Goal: Find specific page/section: Find specific page/section

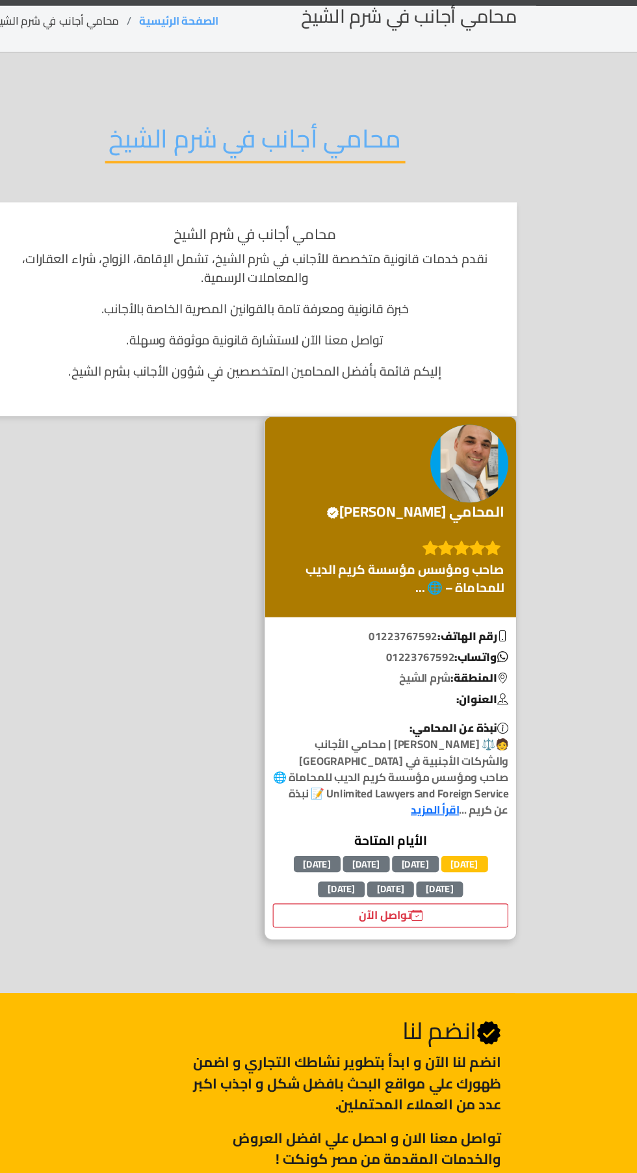
click at [500, 471] on h4 "المحامي كريم الديب Verified account" at bounding box center [452, 474] width 148 height 14
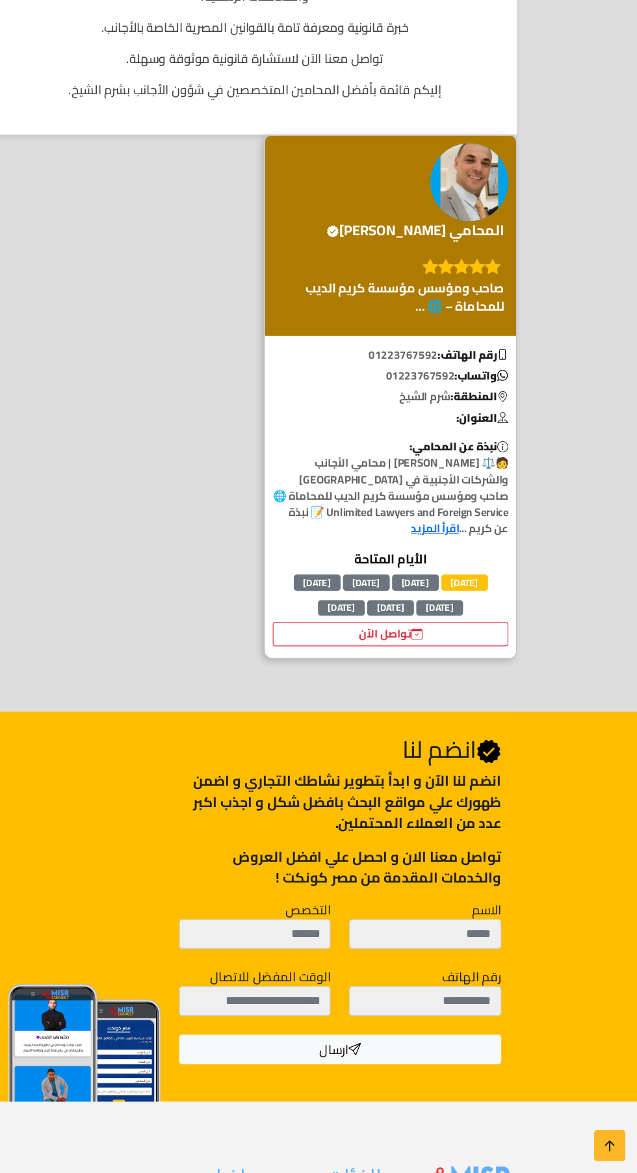
scroll to position [383, 0]
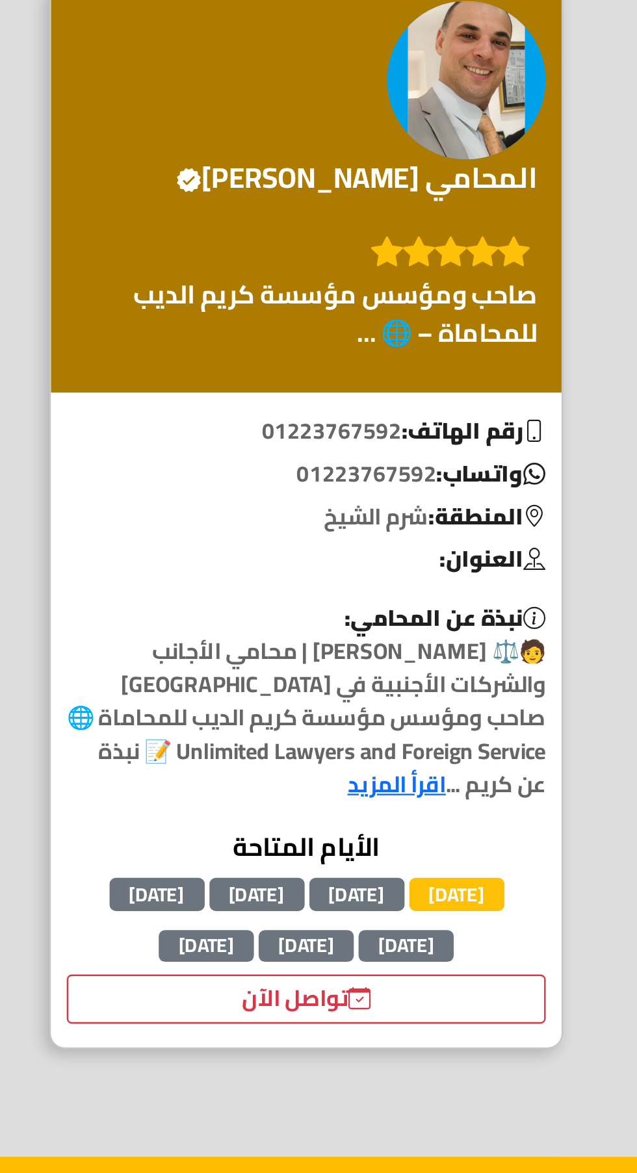
click at [448, 714] on link "اقرأ المزيد" at bounding box center [468, 722] width 40 height 17
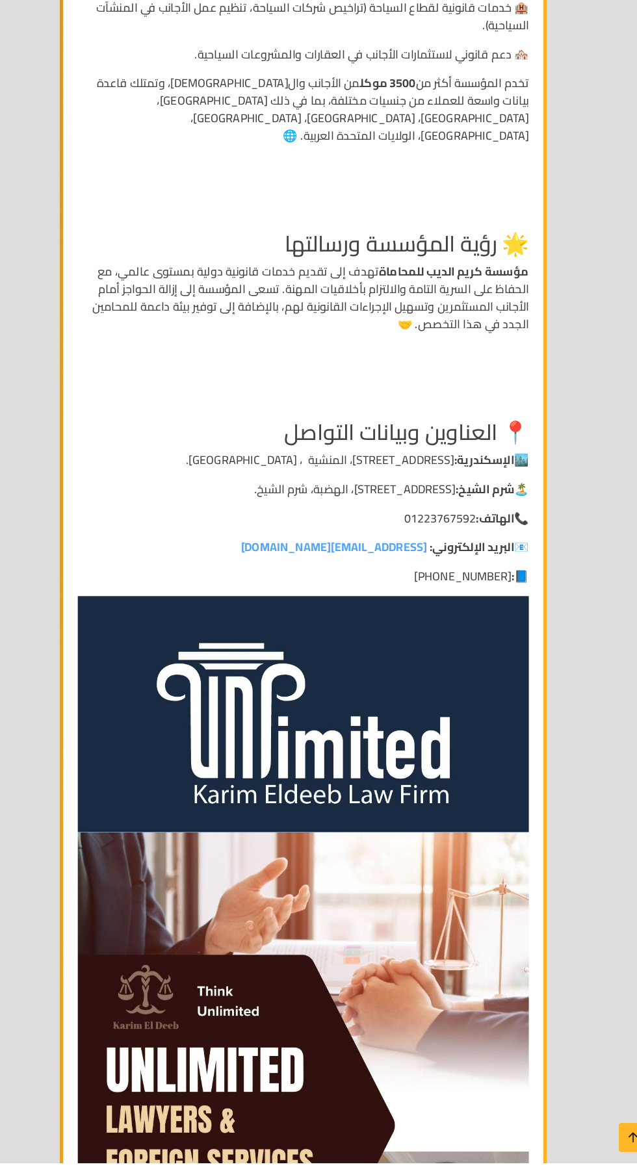
scroll to position [2272, 0]
